Goal: Task Accomplishment & Management: Use online tool/utility

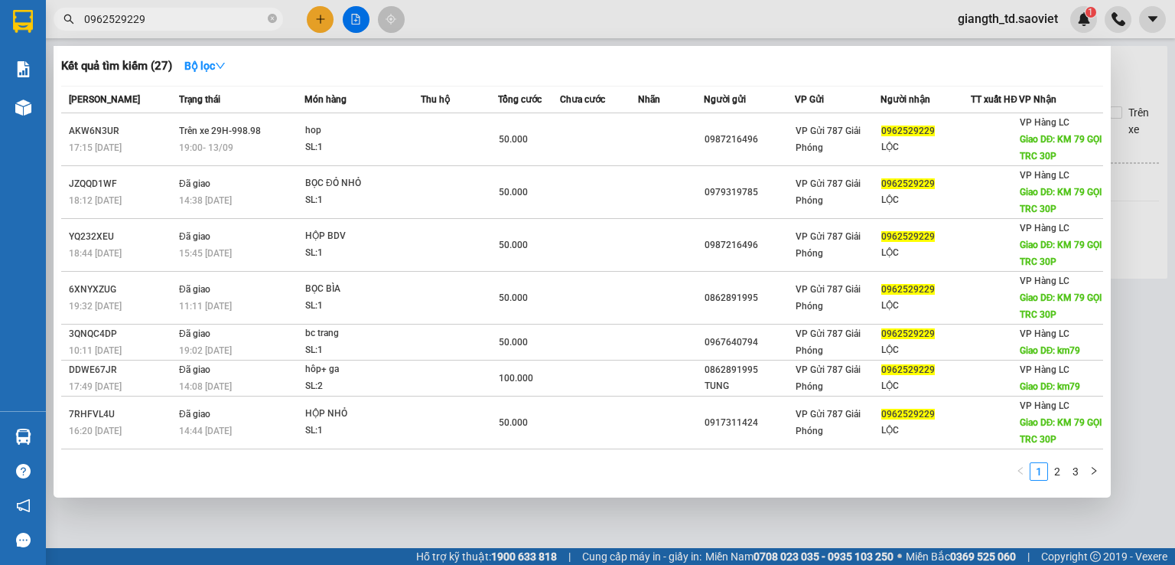
click at [132, 22] on input "0962529229" at bounding box center [174, 19] width 181 height 17
paste input "7351608"
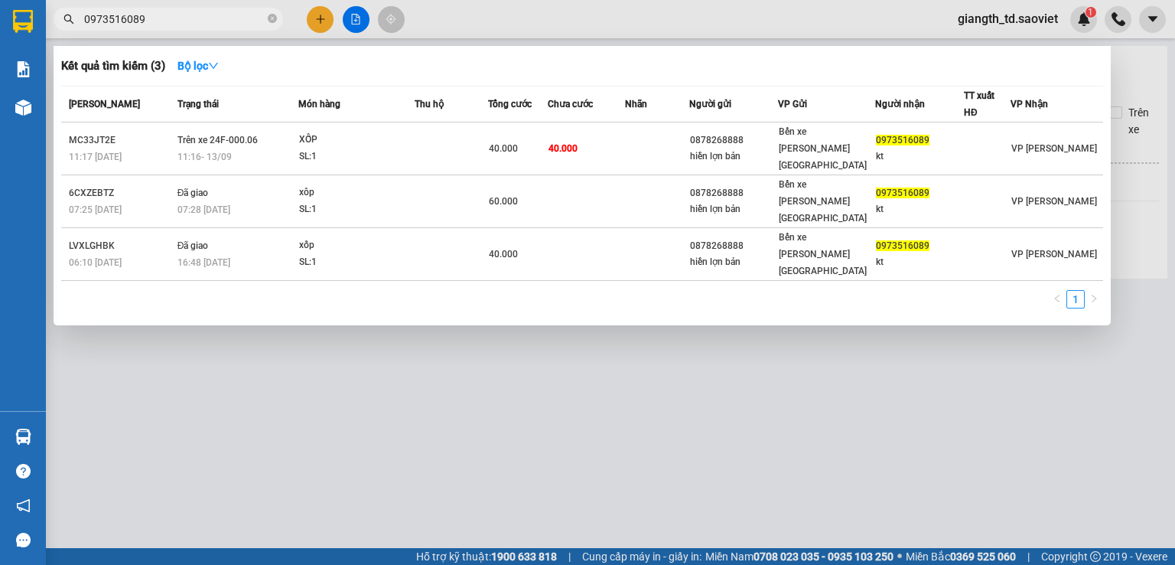
click at [182, 16] on input "0973516089" at bounding box center [174, 19] width 181 height 17
paste input "86382568"
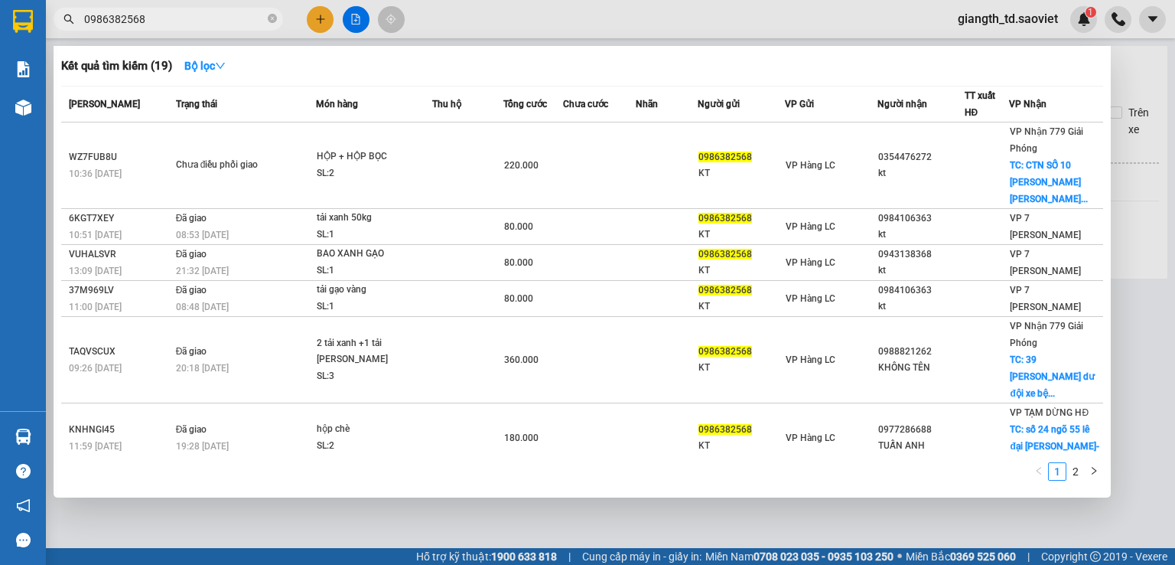
click at [156, 16] on input "0986382568" at bounding box center [174, 19] width 181 height 17
paste input "824139386"
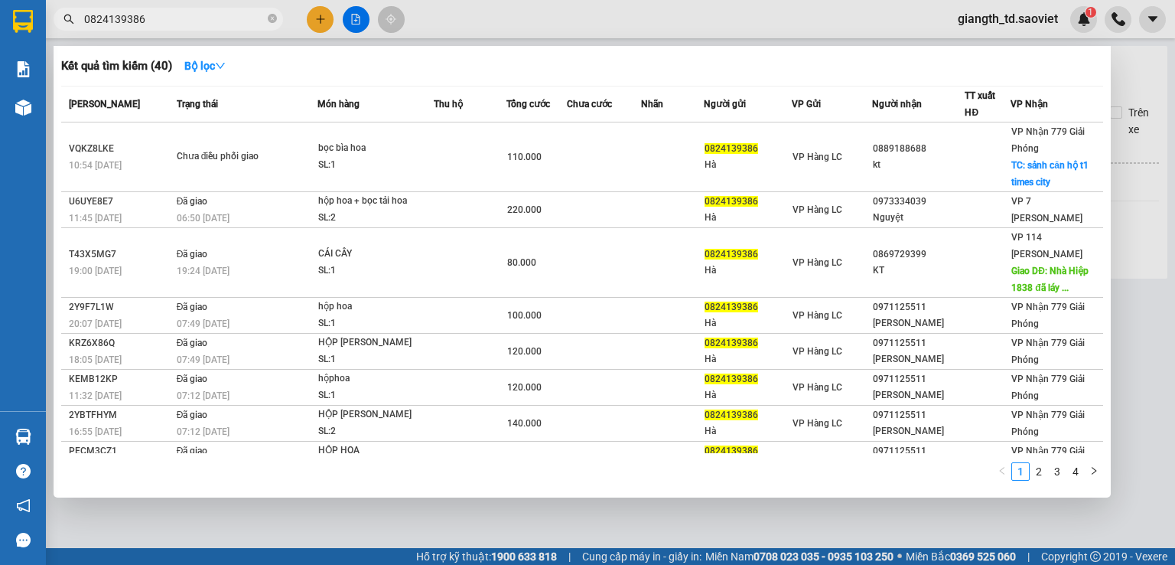
click at [136, 16] on input "0824139386" at bounding box center [174, 19] width 181 height 17
paste input "355361022Chảo"
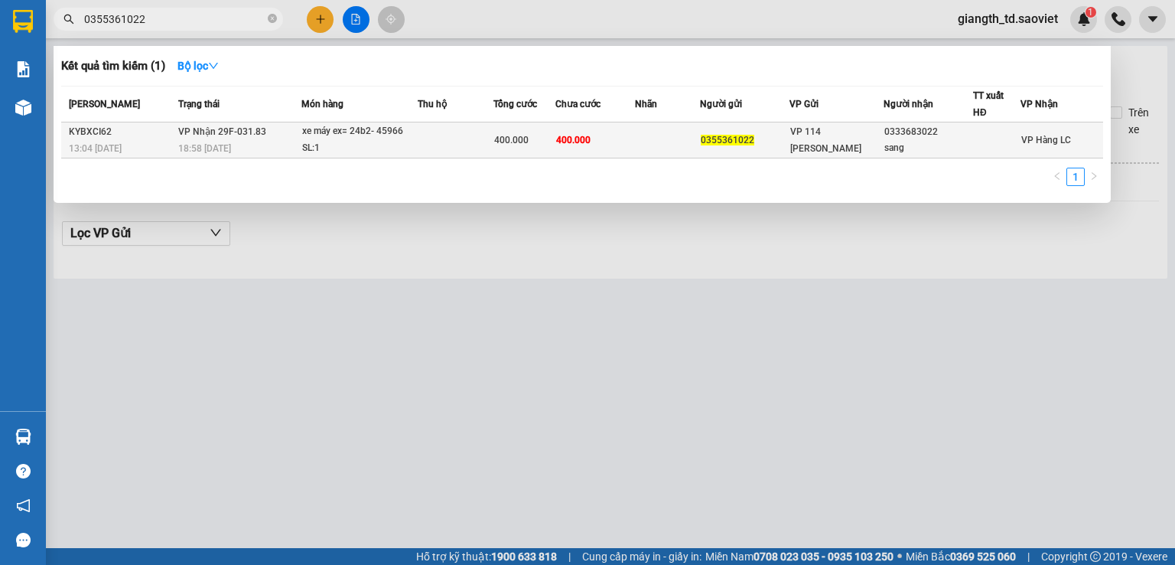
type input "0355361022"
click at [548, 128] on td "400.000" at bounding box center [525, 140] width 62 height 36
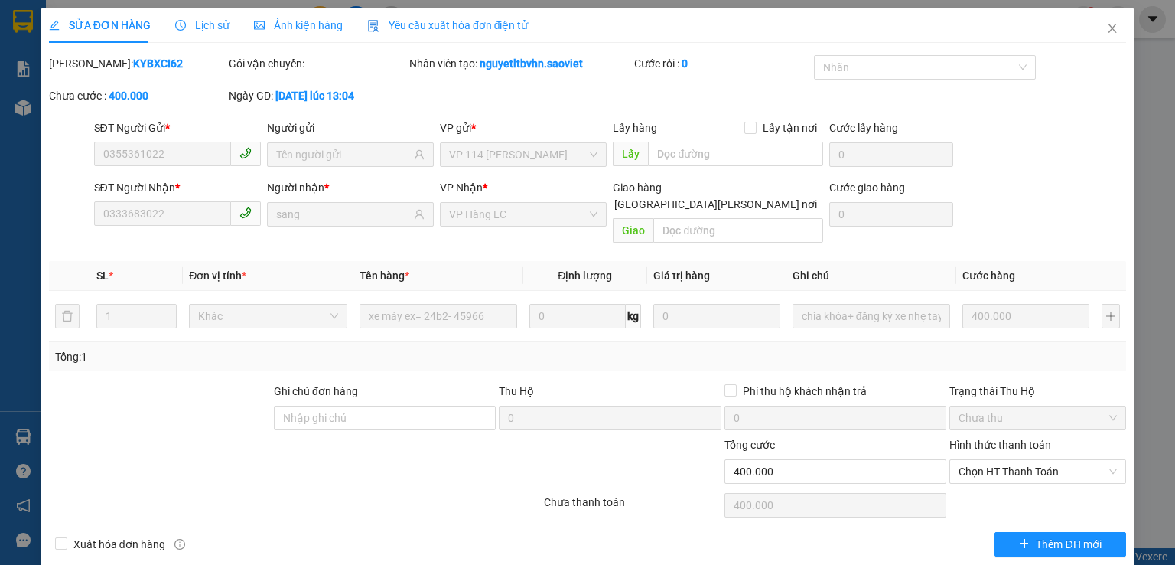
type input "0355361022"
type input "0333683022"
type input "sang"
type input "400.000"
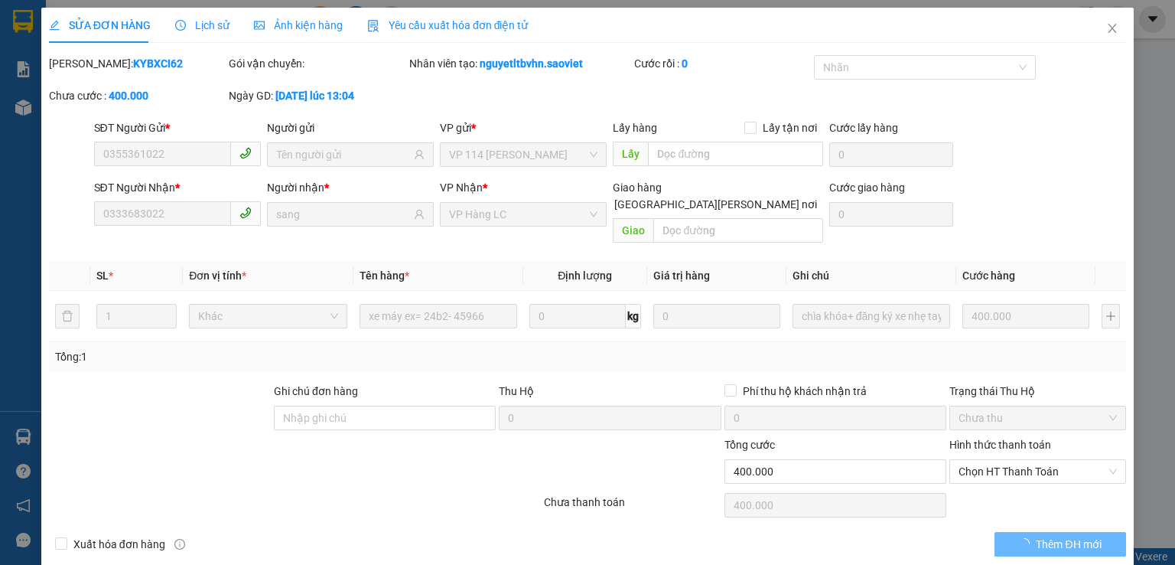
click at [205, 24] on span "Lịch sử" at bounding box center [202, 25] width 54 height 12
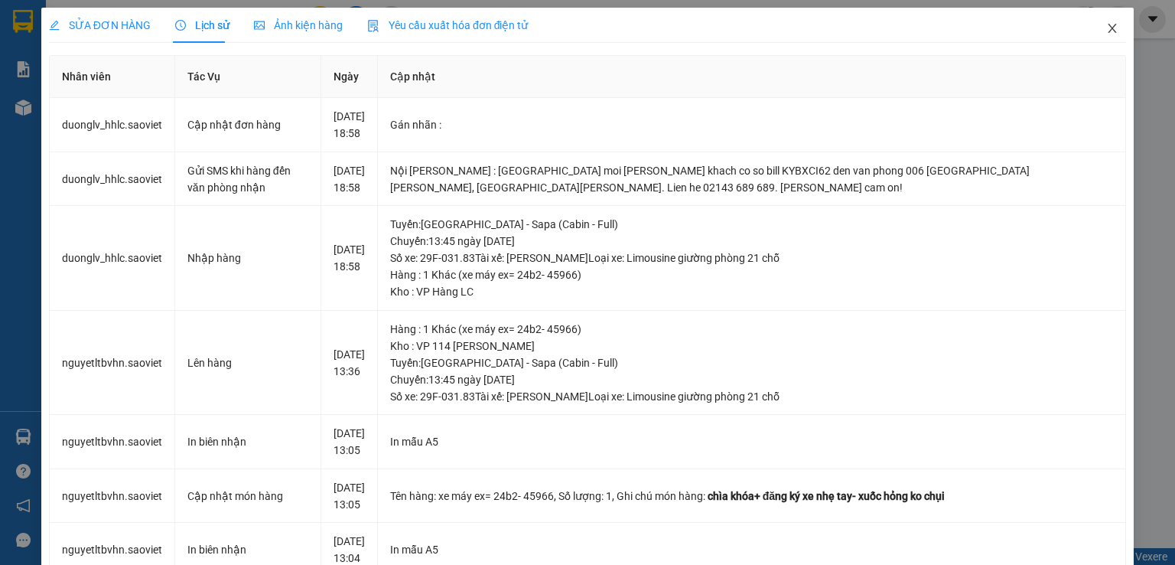
click at [1109, 27] on span "Close" at bounding box center [1112, 29] width 43 height 43
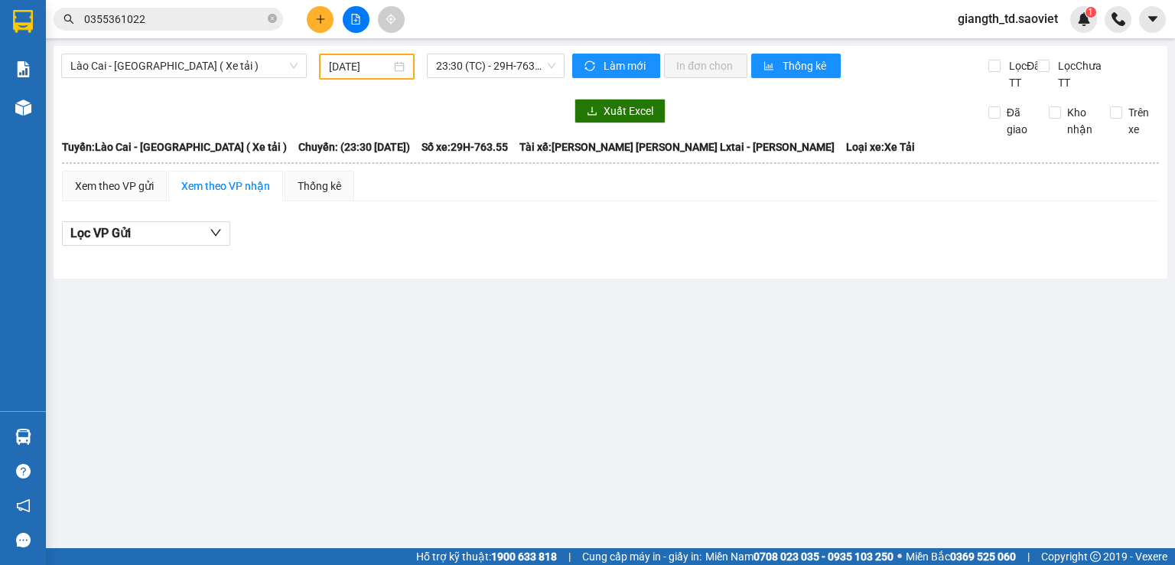
click at [181, 25] on input "0355361022" at bounding box center [174, 19] width 181 height 17
